Goal: Information Seeking & Learning: Learn about a topic

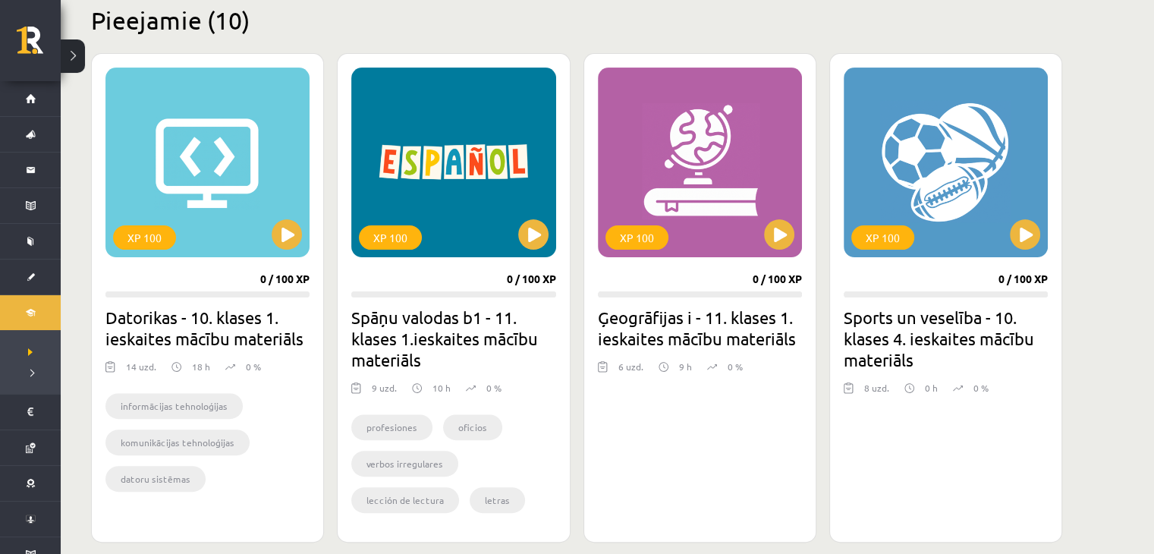
scroll to position [379, 0]
click at [771, 237] on button at bounding box center [779, 234] width 30 height 30
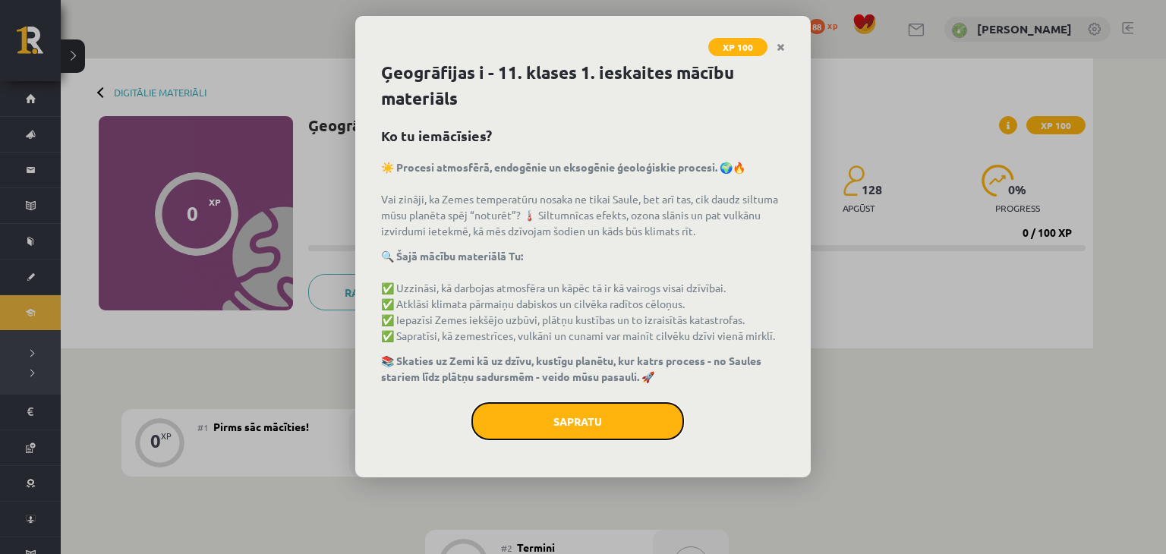
click at [632, 425] on button "Sapratu" at bounding box center [577, 421] width 213 height 38
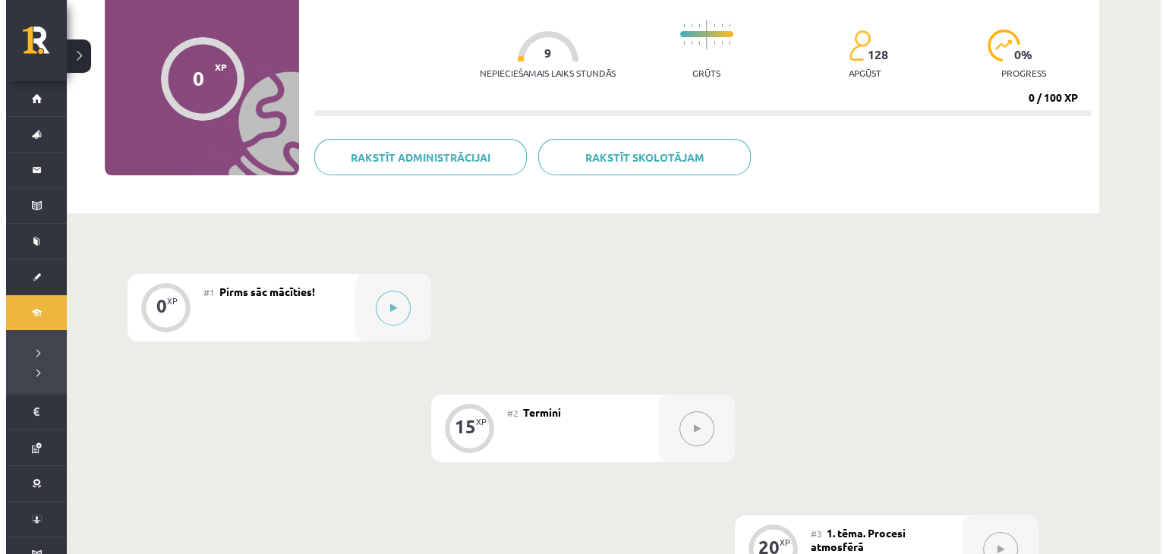
scroll to position [304, 0]
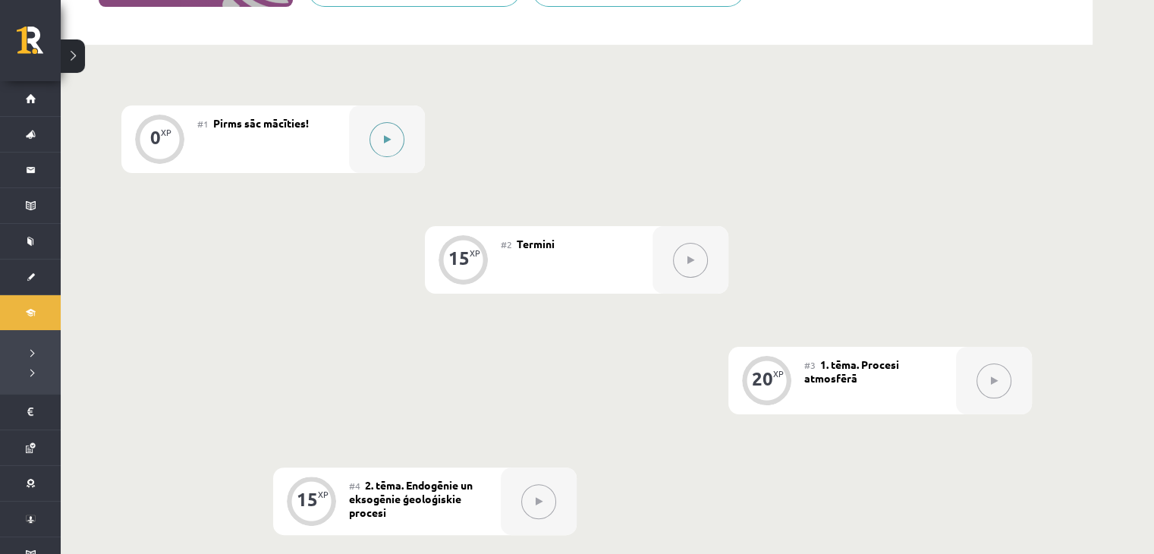
click at [380, 131] on button at bounding box center [387, 139] width 35 height 35
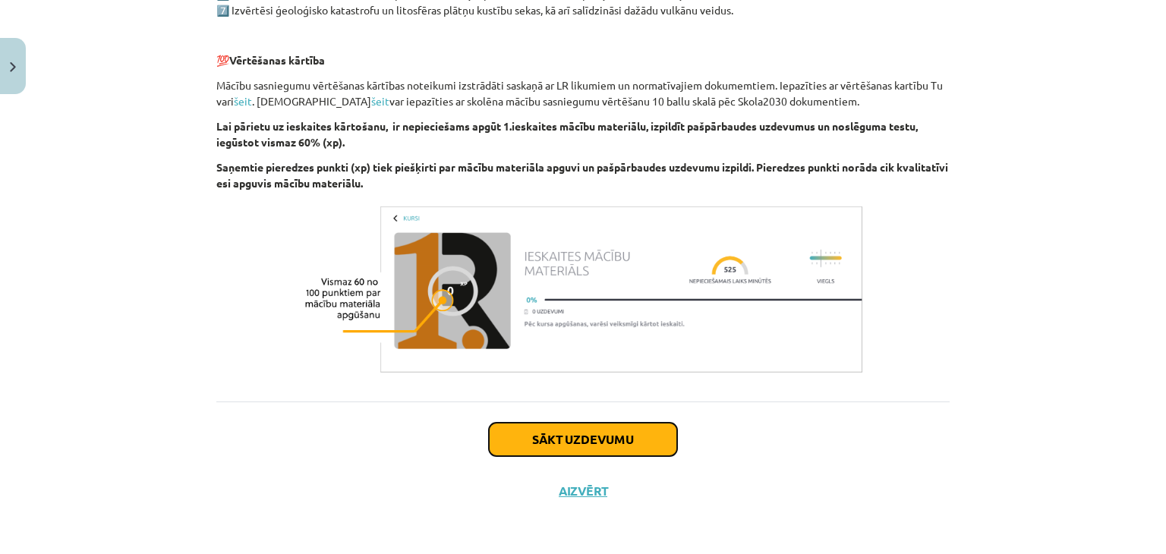
click at [556, 430] on button "Sākt uzdevumu" at bounding box center [583, 439] width 188 height 33
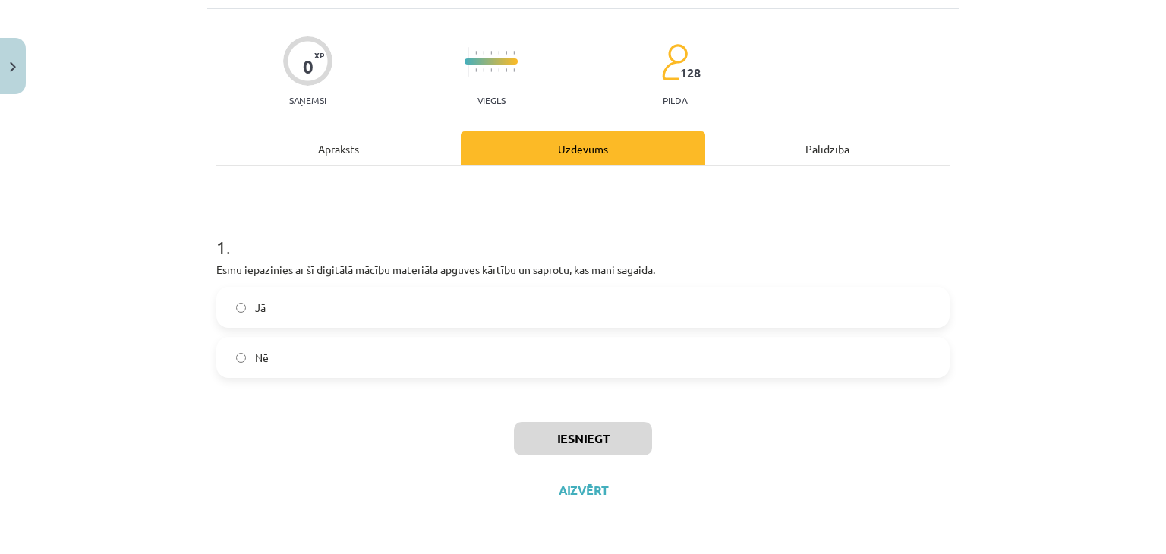
scroll to position [38, 0]
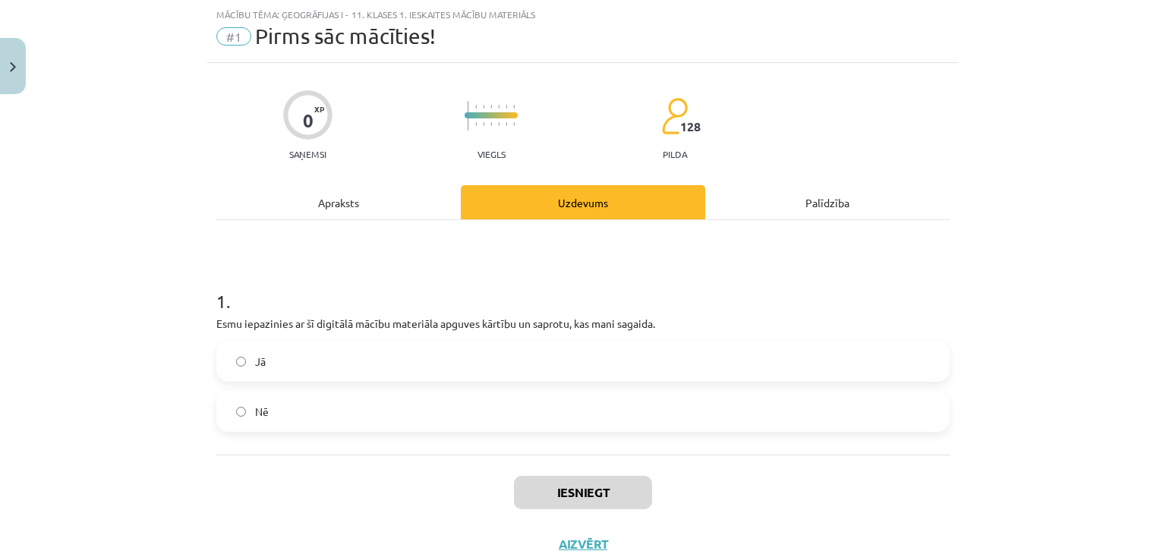
click at [372, 353] on label "Jā" at bounding box center [583, 361] width 730 height 38
click at [594, 487] on button "Iesniegt" at bounding box center [583, 492] width 138 height 33
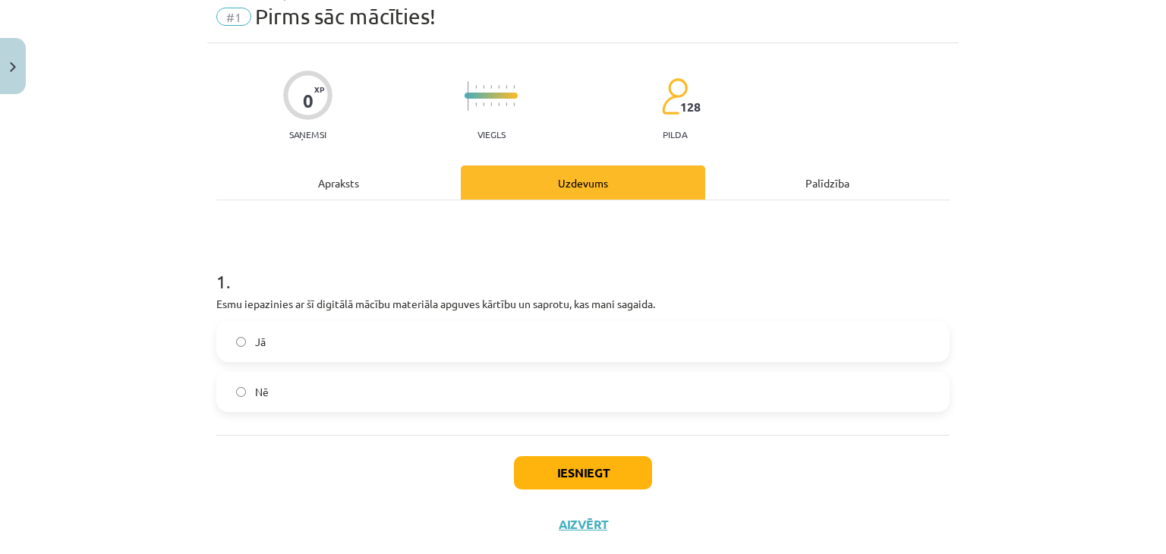
scroll to position [91, 0]
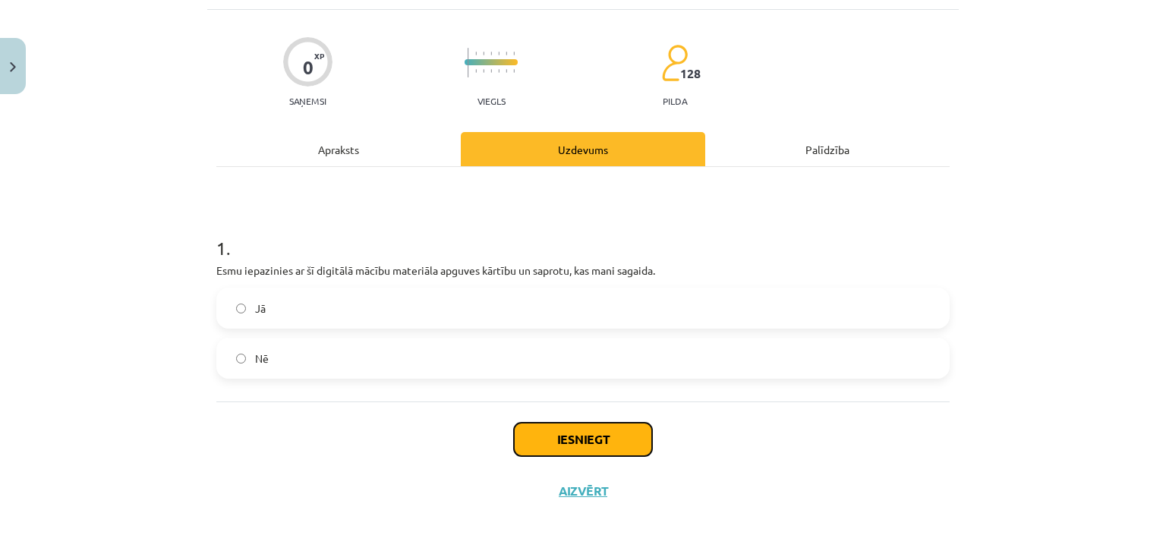
click at [590, 429] on button "Iesniegt" at bounding box center [583, 439] width 138 height 33
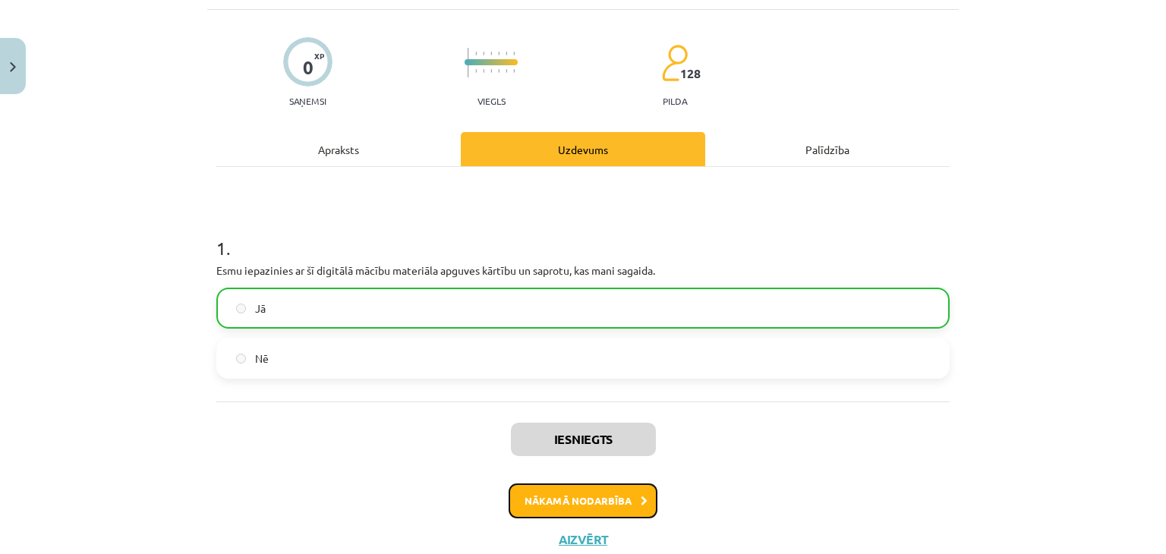
click at [523, 487] on button "Nākamā nodarbība" at bounding box center [583, 500] width 149 height 35
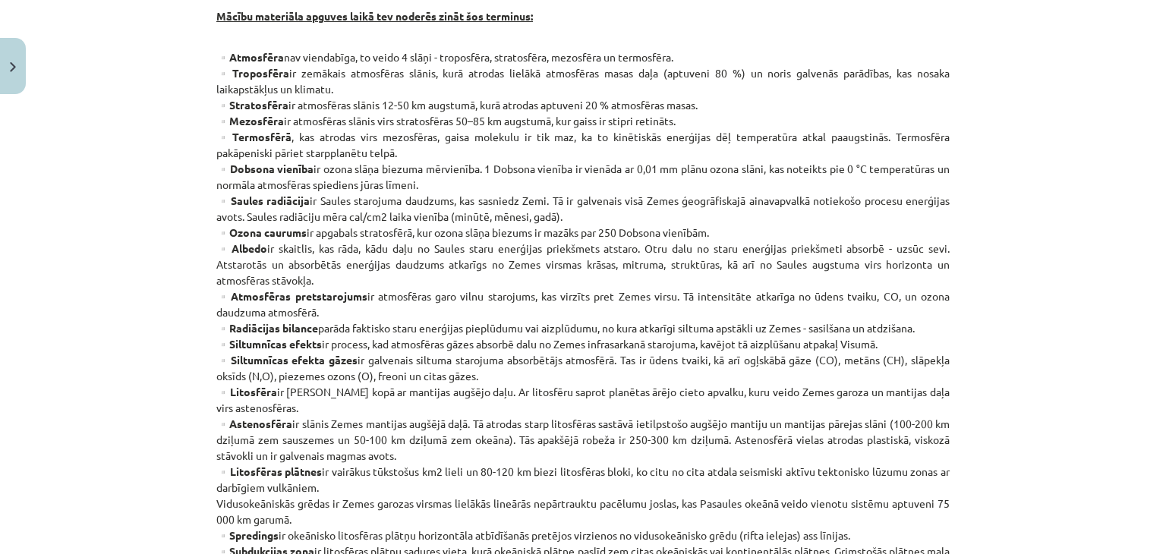
scroll to position [262, 0]
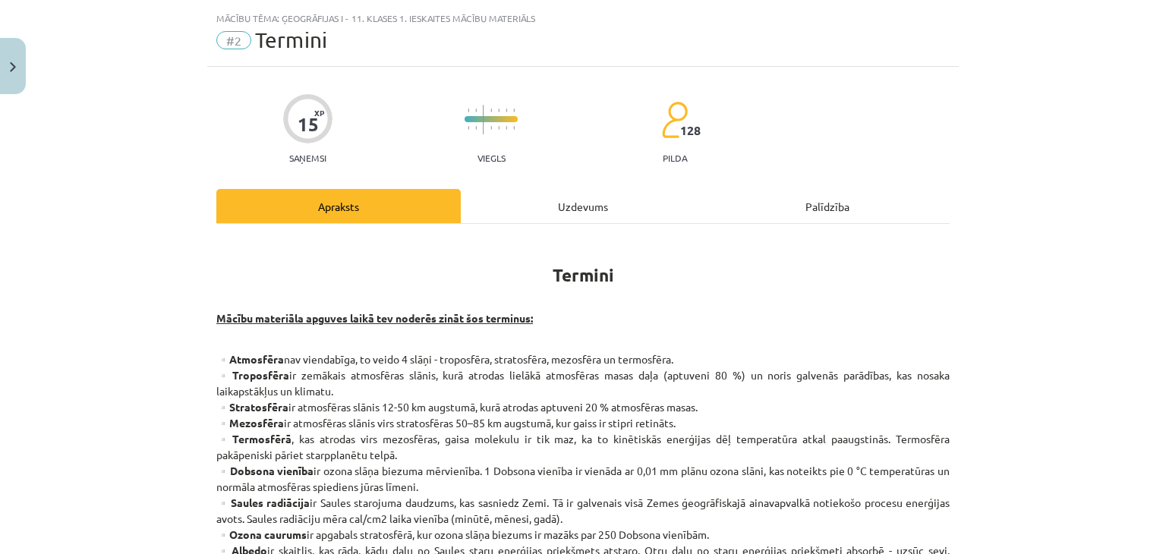
click at [631, 213] on div "Uzdevums" at bounding box center [583, 206] width 244 height 34
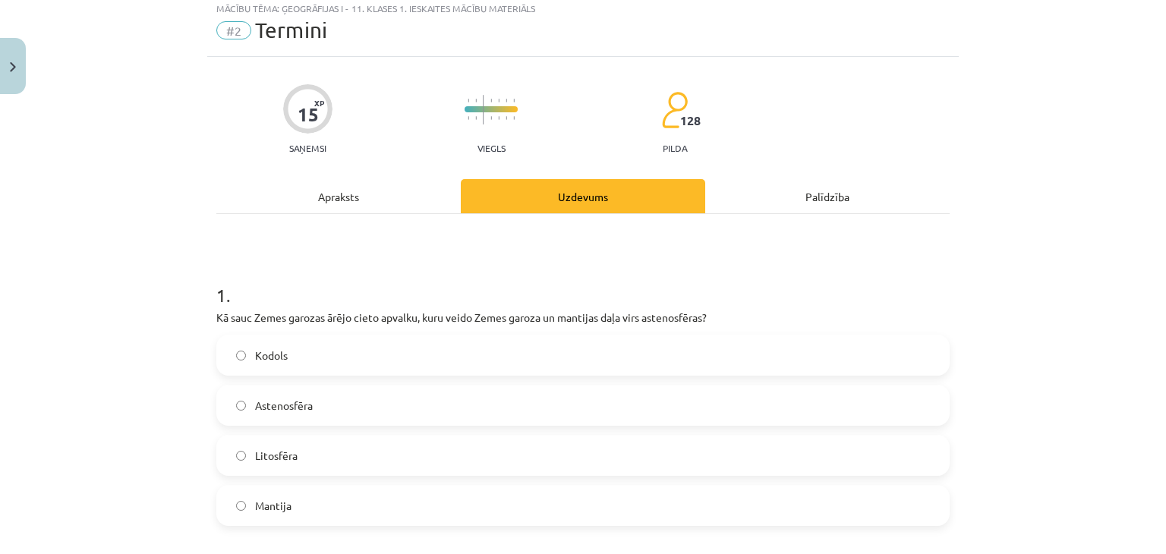
scroll to position [0, 0]
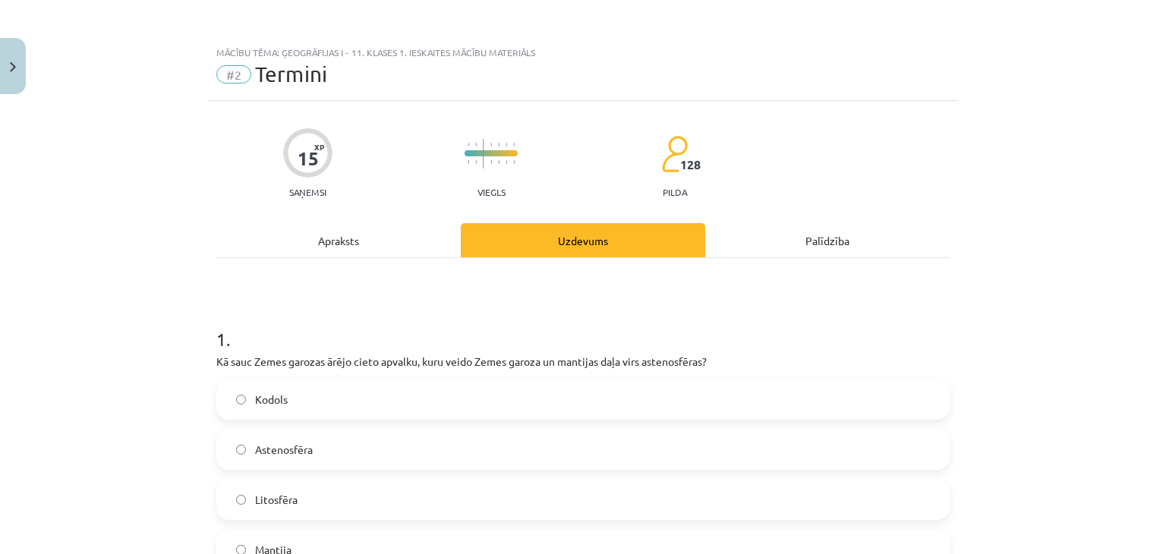
click at [285, 237] on div "Apraksts" at bounding box center [338, 240] width 244 height 34
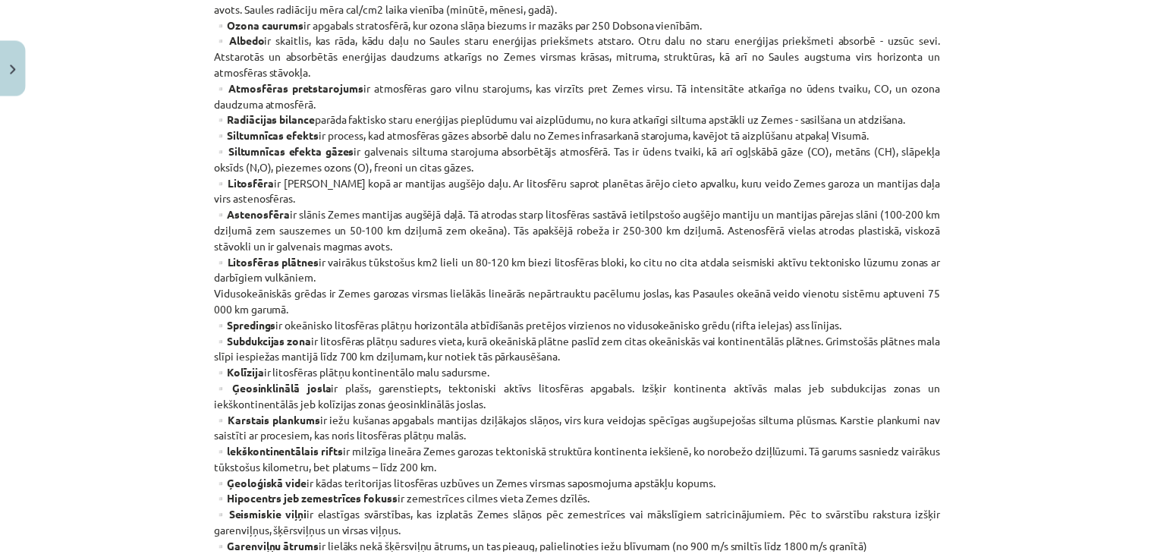
scroll to position [569, 0]
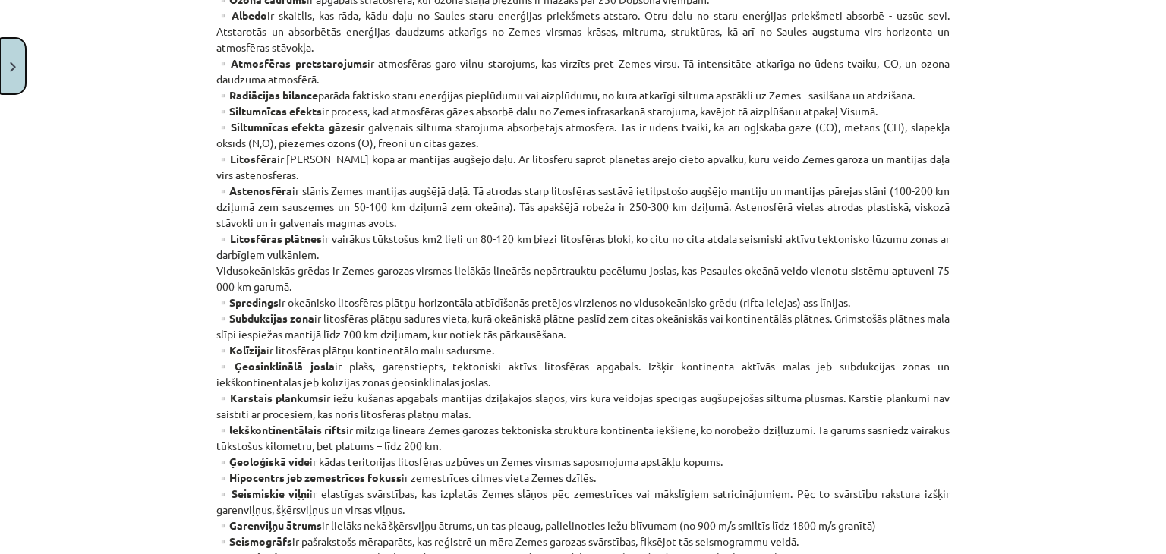
click at [17, 55] on button "Close" at bounding box center [13, 66] width 26 height 56
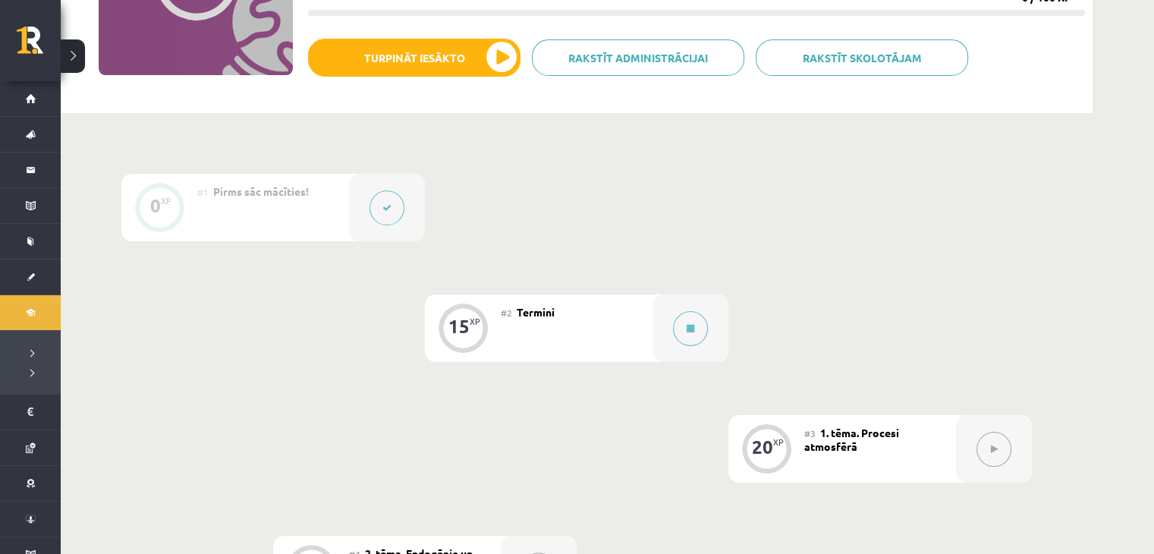
scroll to position [228, 0]
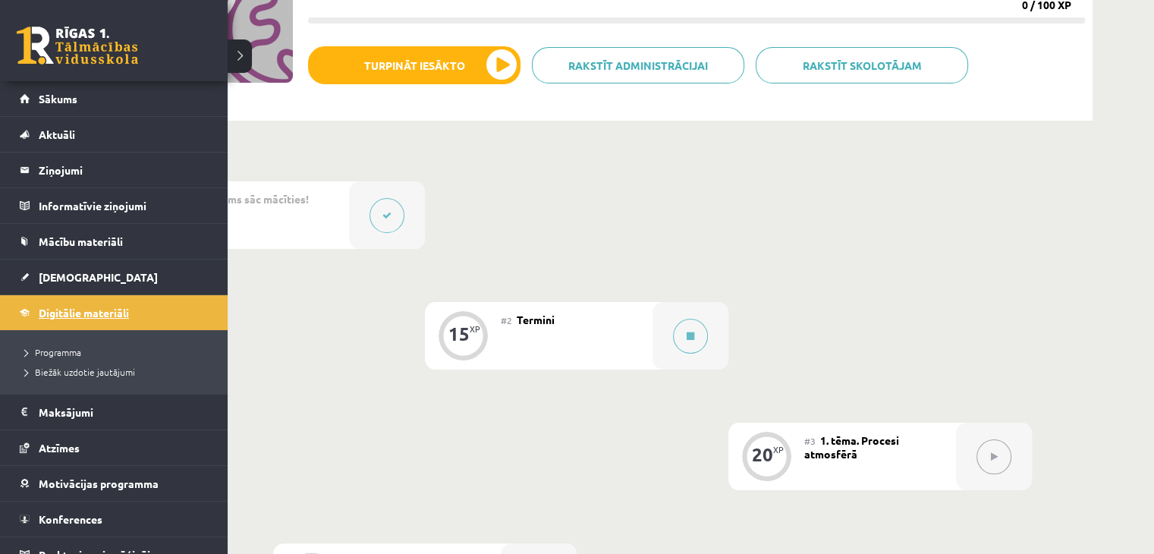
click at [93, 313] on span "Digitālie materiāli" at bounding box center [84, 313] width 90 height 14
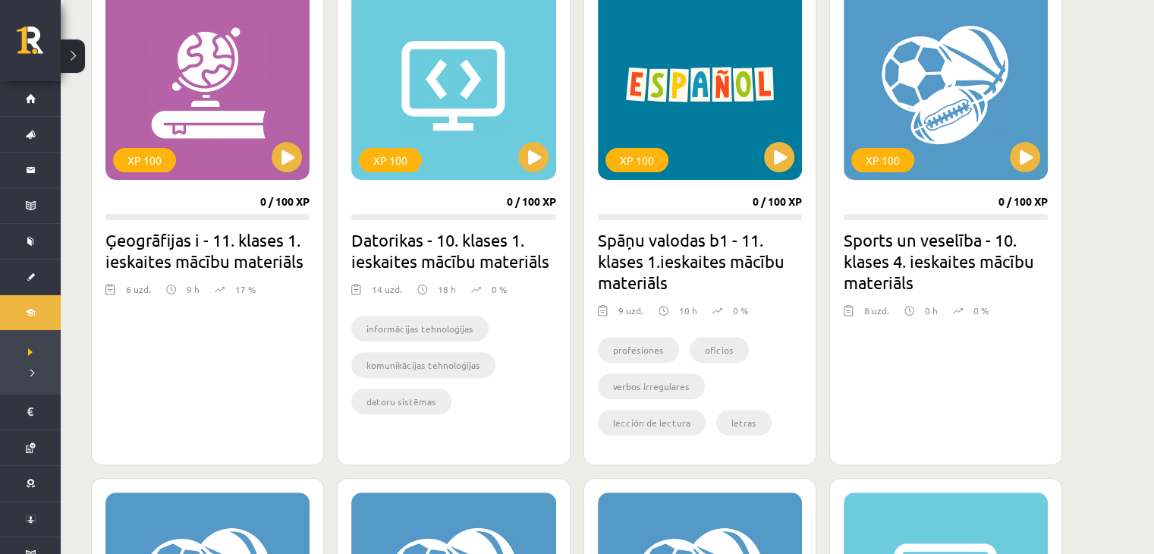
scroll to position [455, 0]
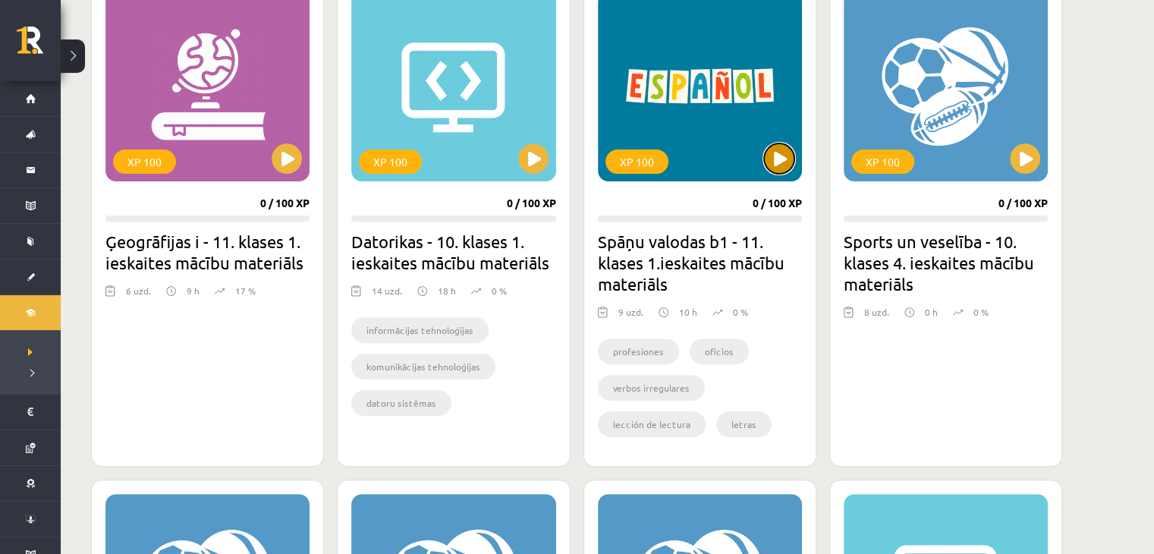
click at [777, 159] on button at bounding box center [779, 158] width 30 height 30
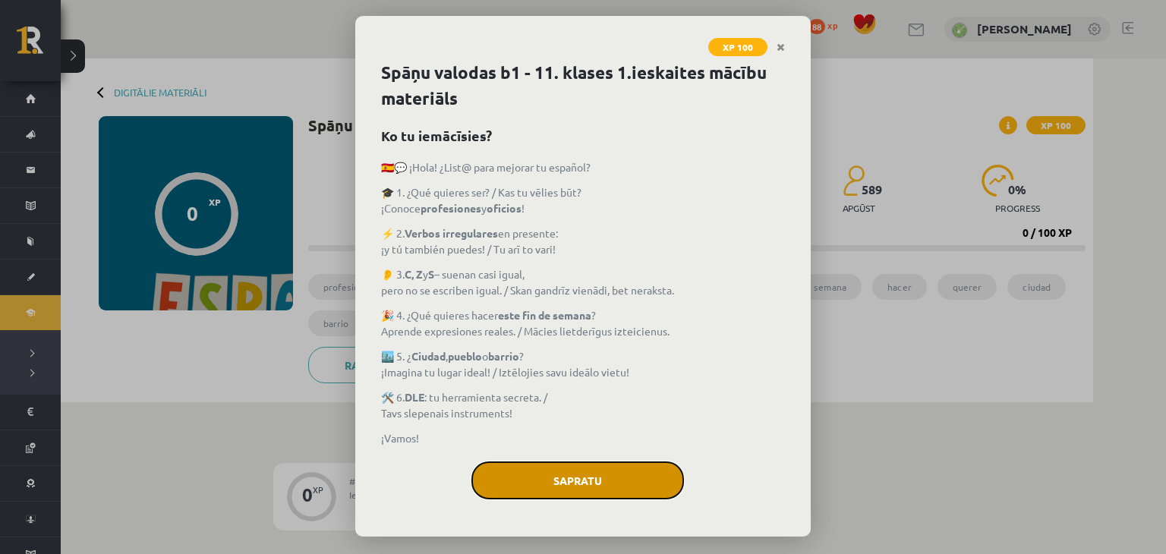
drag, startPoint x: 0, startPoint y: 0, endPoint x: 593, endPoint y: 480, distance: 763.0
click at [593, 480] on button "Sapratu" at bounding box center [577, 480] width 213 height 38
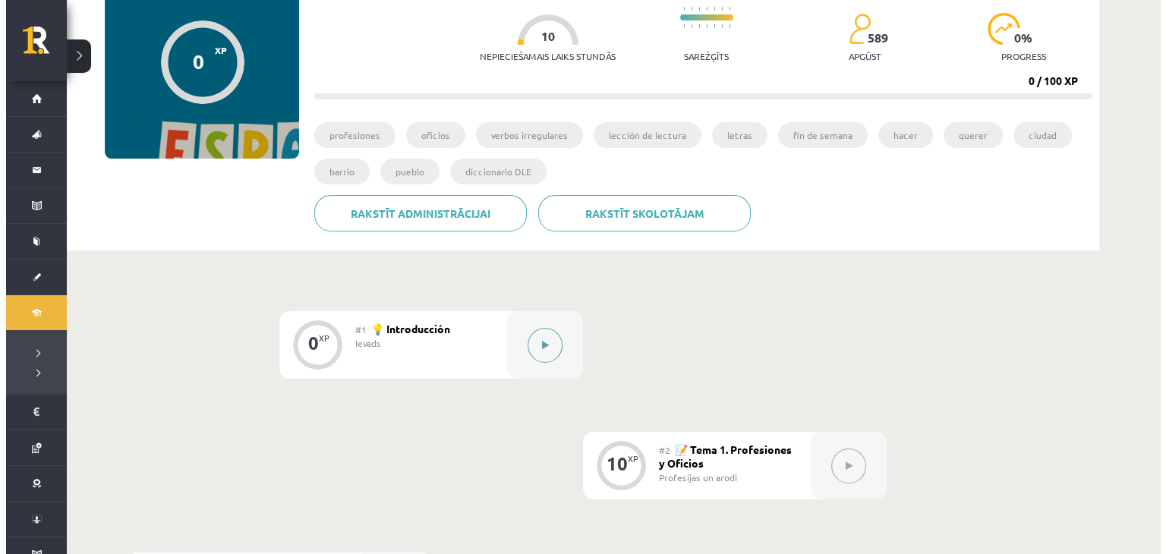
scroll to position [152, 0]
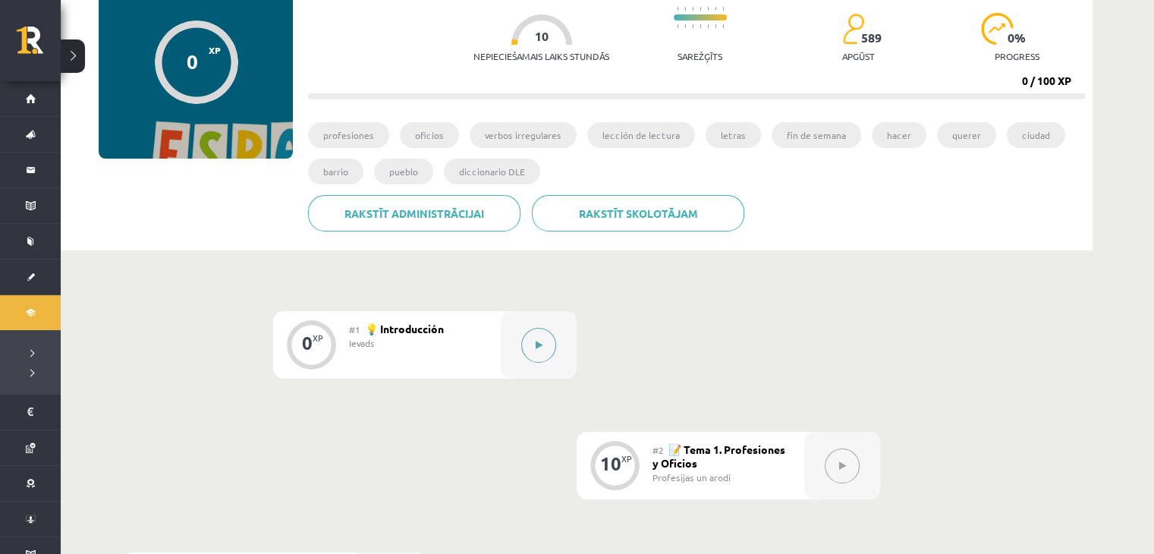
click at [528, 345] on button at bounding box center [538, 345] width 35 height 35
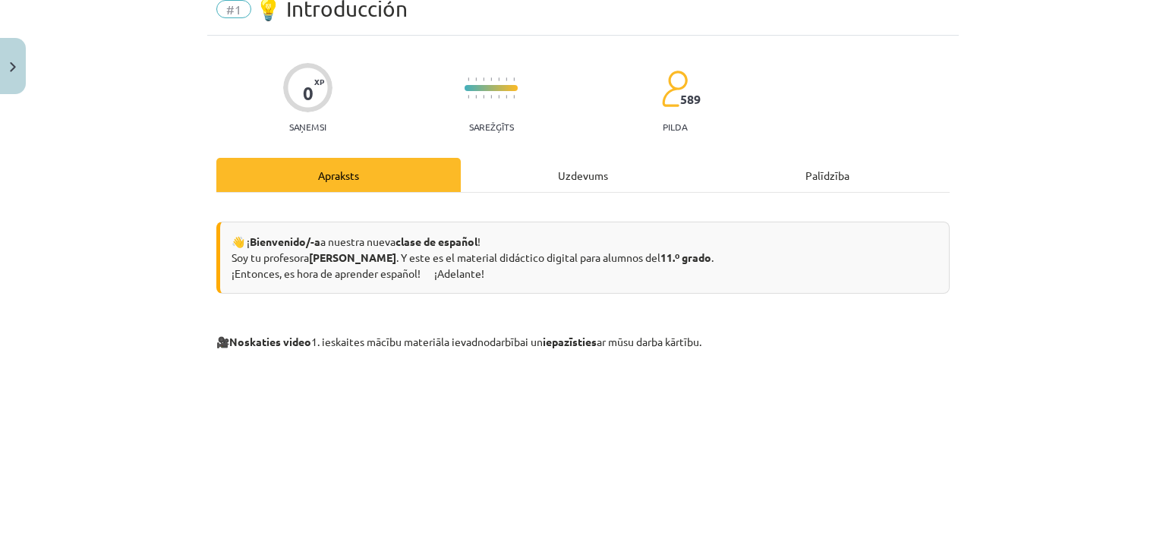
scroll to position [11, 0]
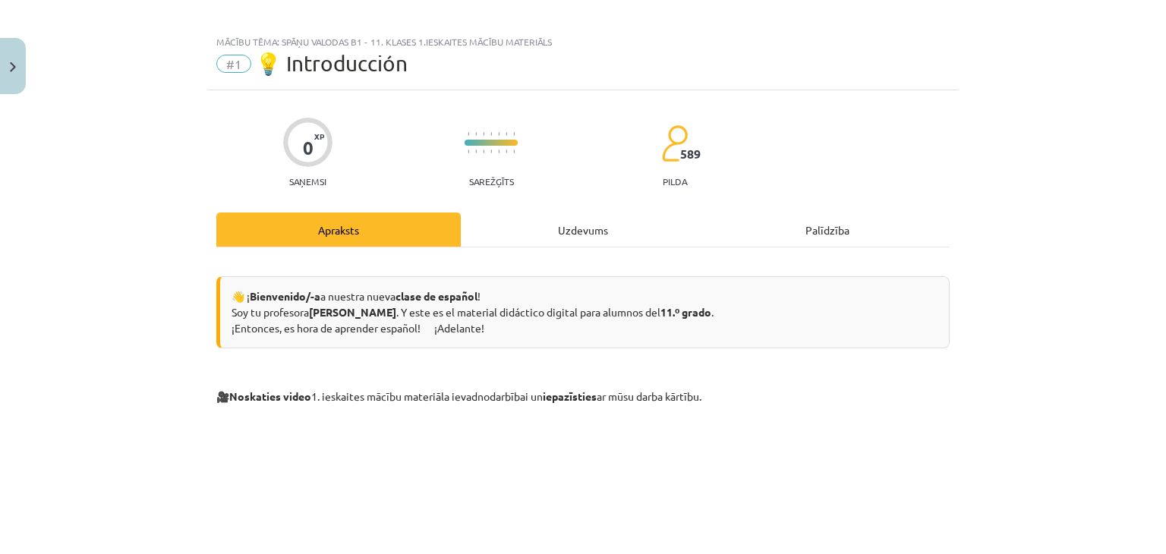
click at [546, 236] on div "Uzdevums" at bounding box center [583, 230] width 244 height 34
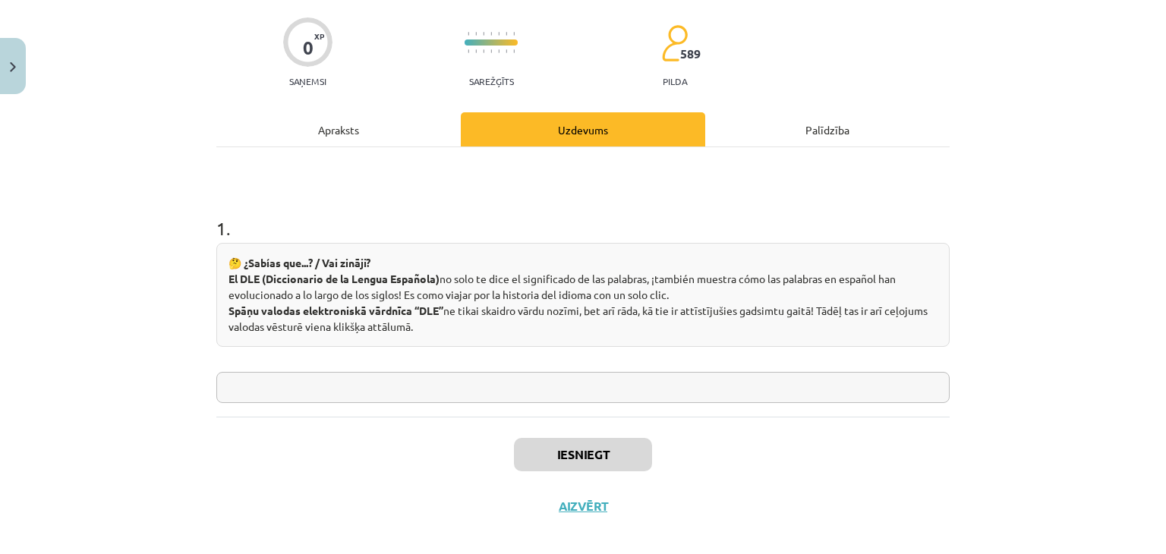
scroll to position [126, 0]
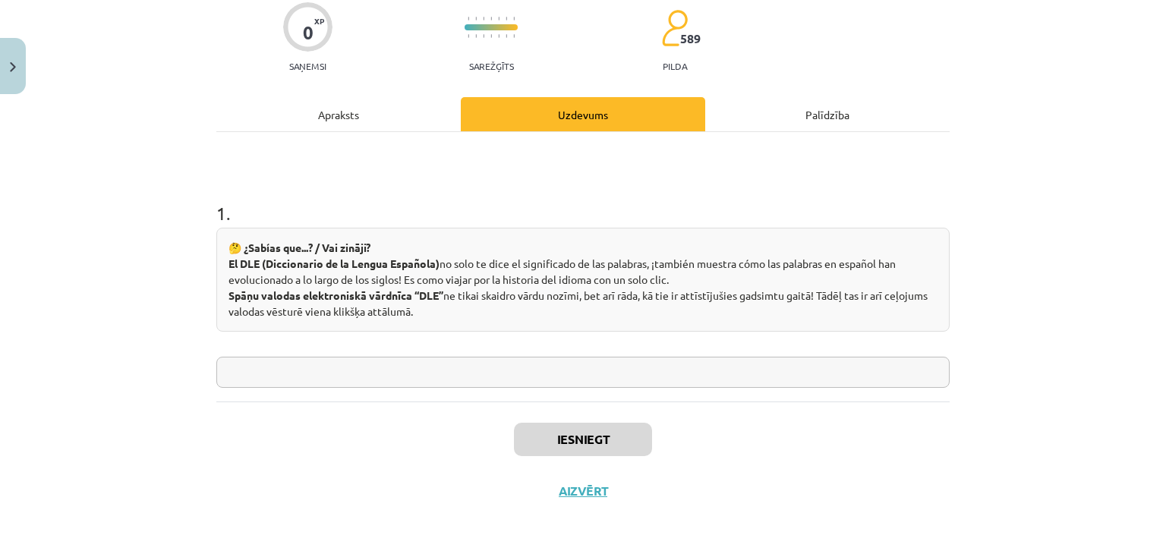
click at [393, 372] on input "text" at bounding box center [582, 372] width 733 height 31
type input "**********"
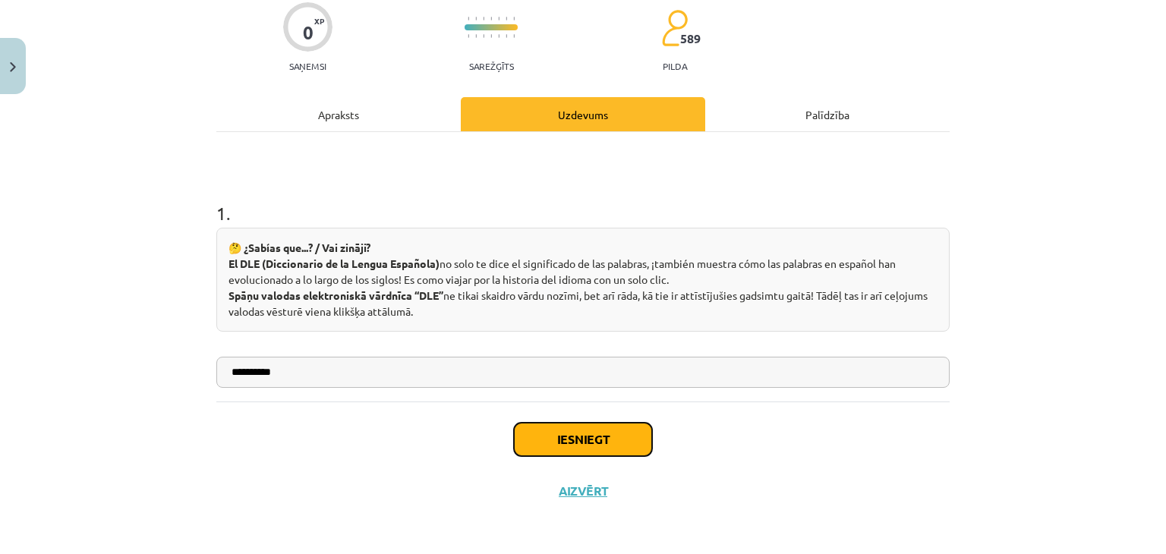
click at [620, 442] on button "Iesniegt" at bounding box center [583, 439] width 138 height 33
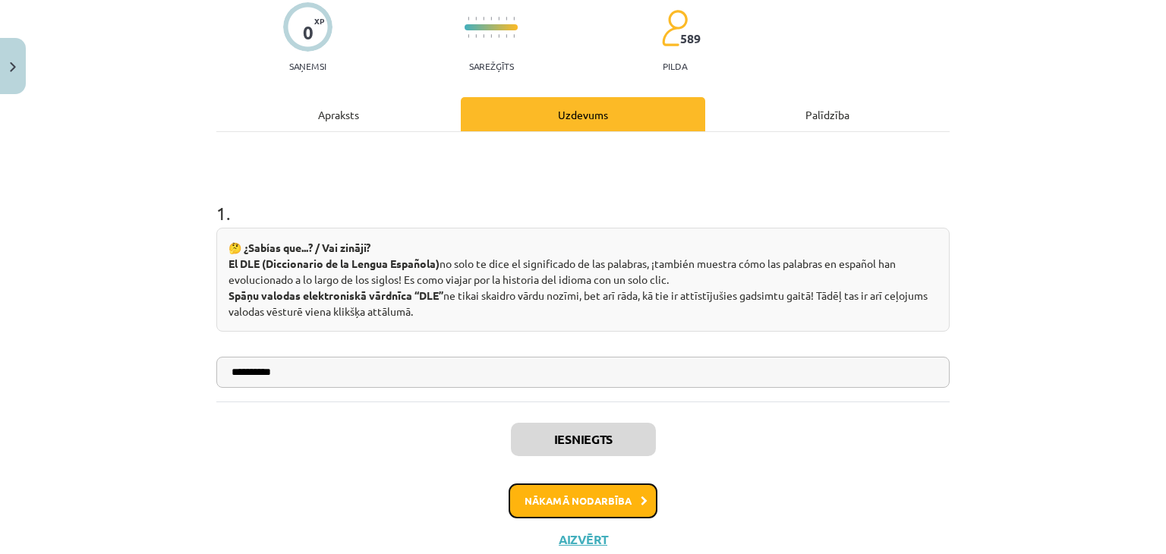
click at [589, 496] on button "Nākamā nodarbība" at bounding box center [583, 500] width 149 height 35
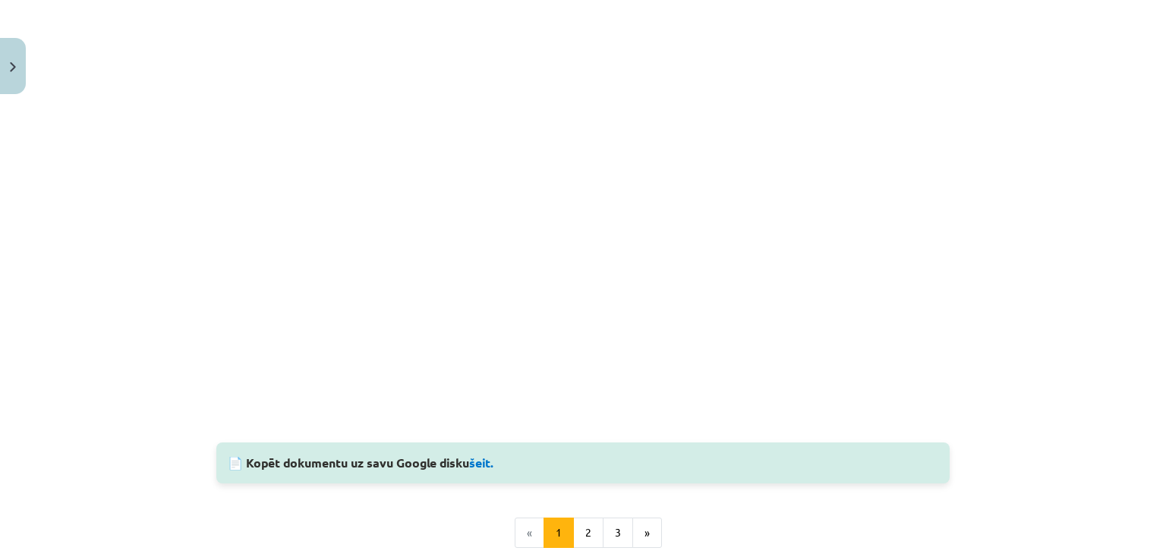
scroll to position [1570, 0]
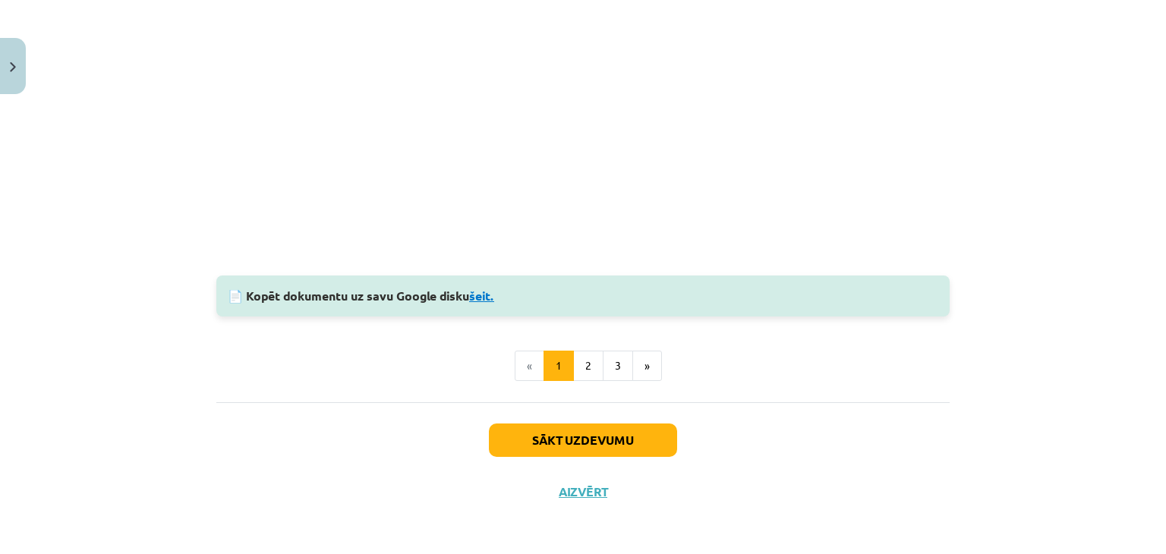
click at [480, 297] on link "šeit." at bounding box center [481, 296] width 25 height 16
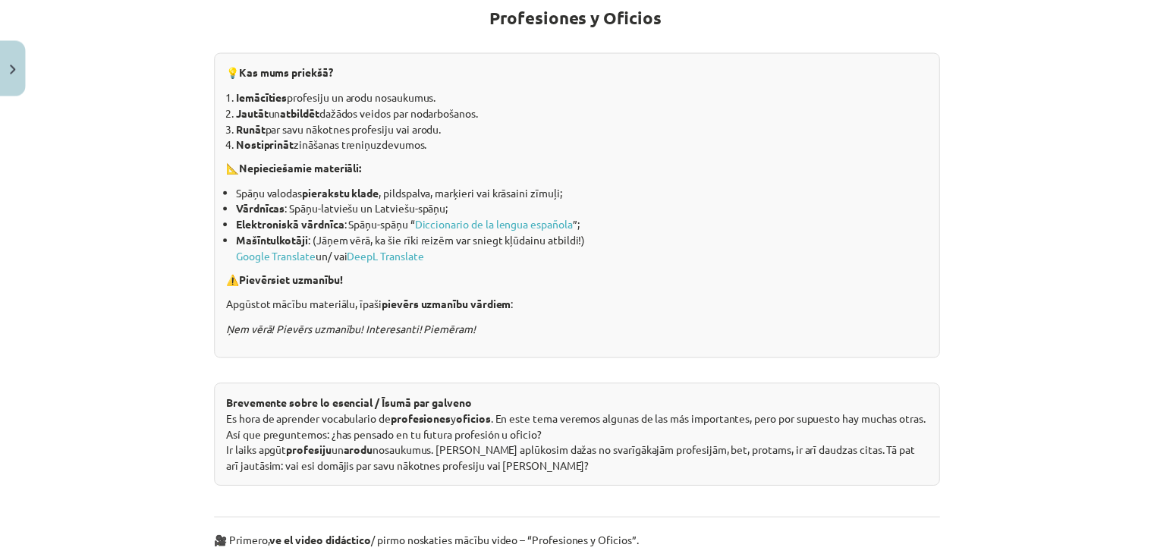
scroll to position [0, 0]
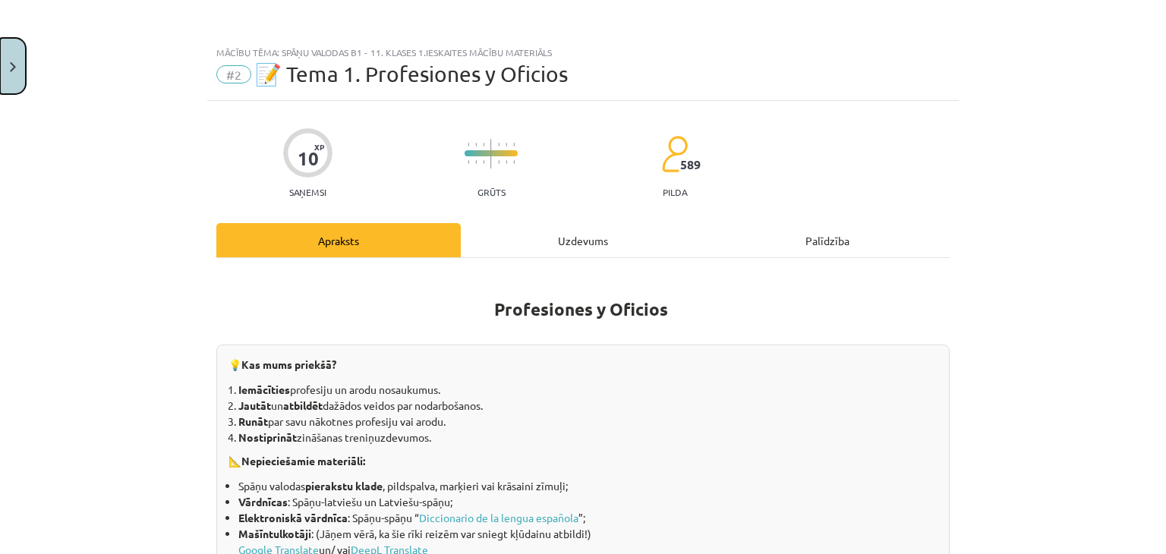
click at [20, 68] on button "Close" at bounding box center [13, 66] width 26 height 56
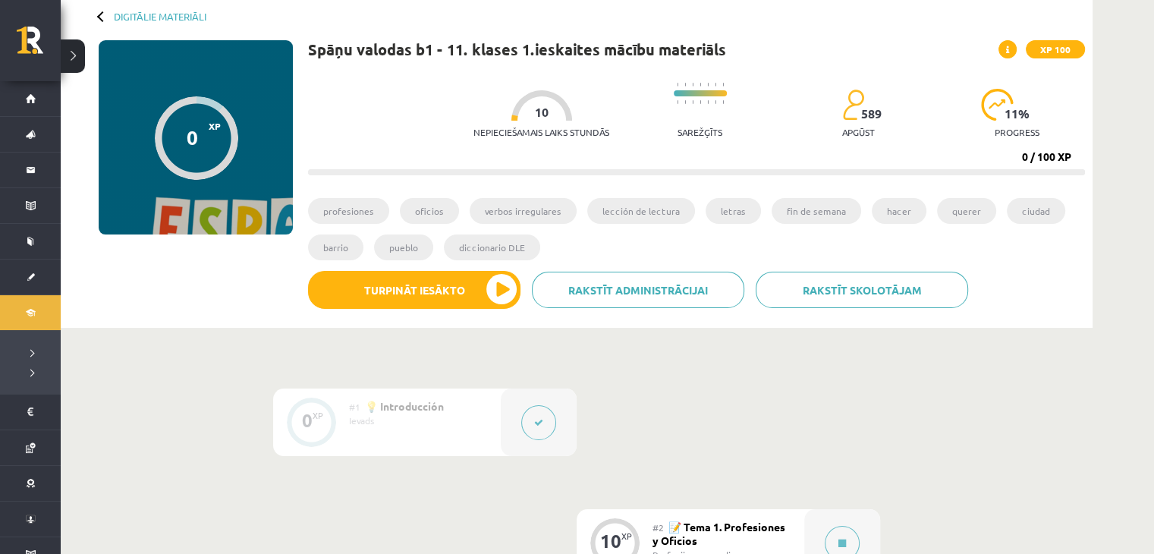
scroll to position [75, 0]
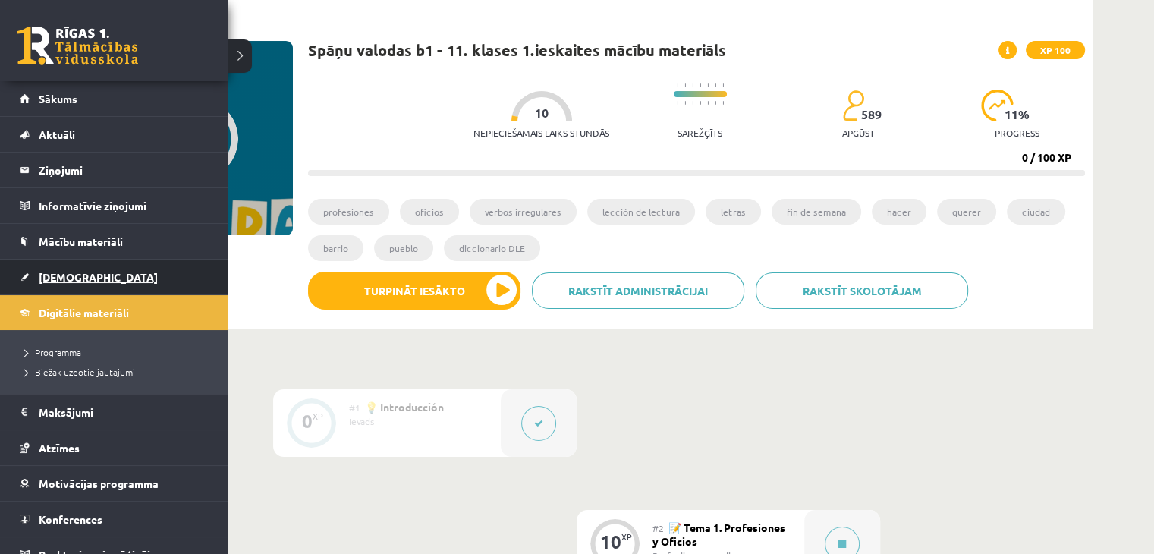
click at [109, 278] on link "[DEMOGRAPHIC_DATA]" at bounding box center [114, 277] width 189 height 35
